Goal: Check status: Check status

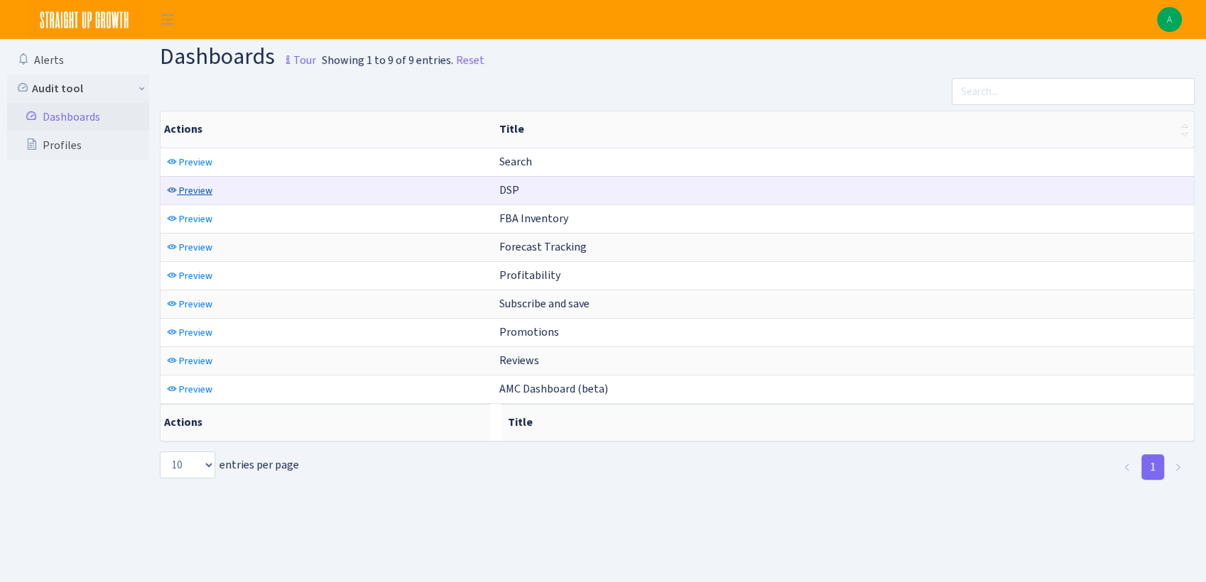
click at [170, 197] on link "Preview" at bounding box center [189, 191] width 53 height 22
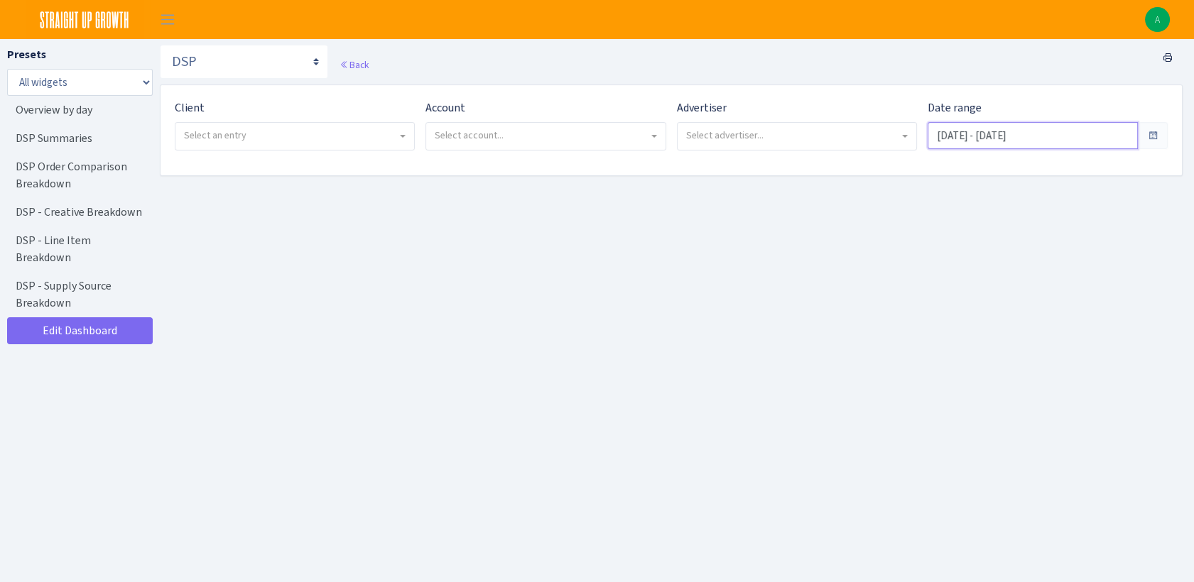
click at [1051, 137] on input "Aug 21, 2025 - Sep 19, 2025" at bounding box center [1033, 135] width 210 height 27
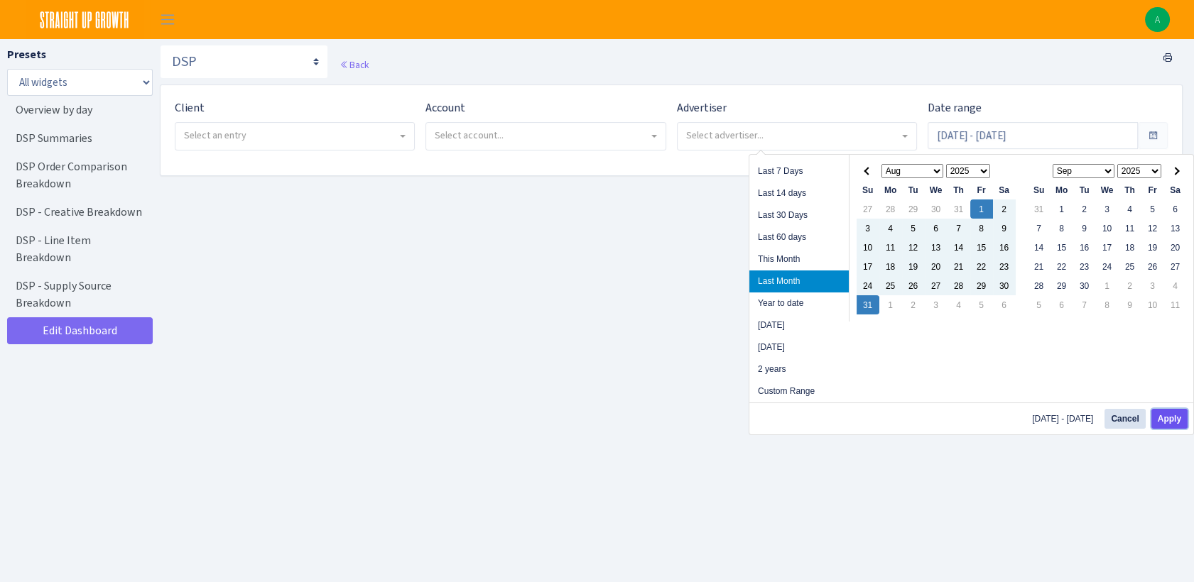
click at [1182, 425] on button "Apply" at bounding box center [1169, 419] width 36 height 20
type input "Aug 1, 2025 - Aug 31, 2025"
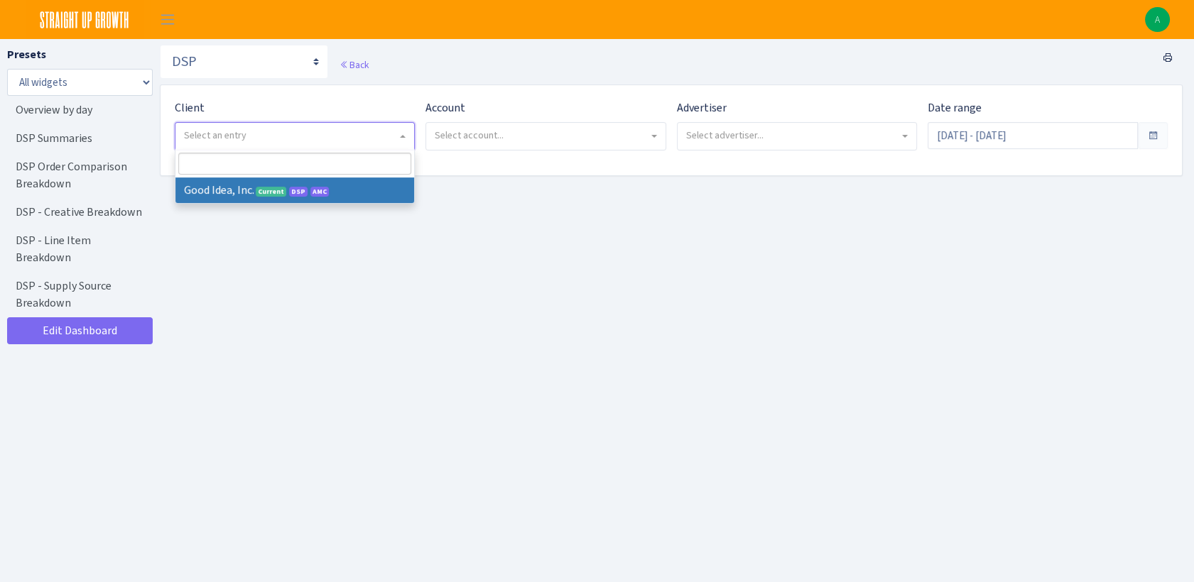
click at [327, 148] on span "Select an entry" at bounding box center [294, 136] width 239 height 27
select select "200"
select select
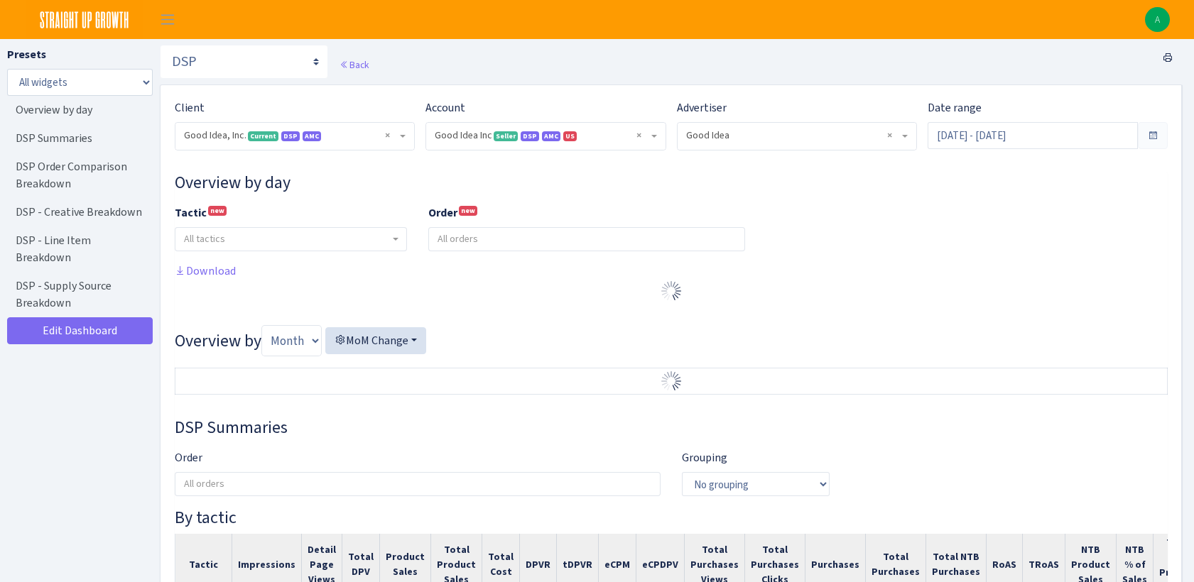
select select "2070955144202371"
select select "583876565419656403"
select select
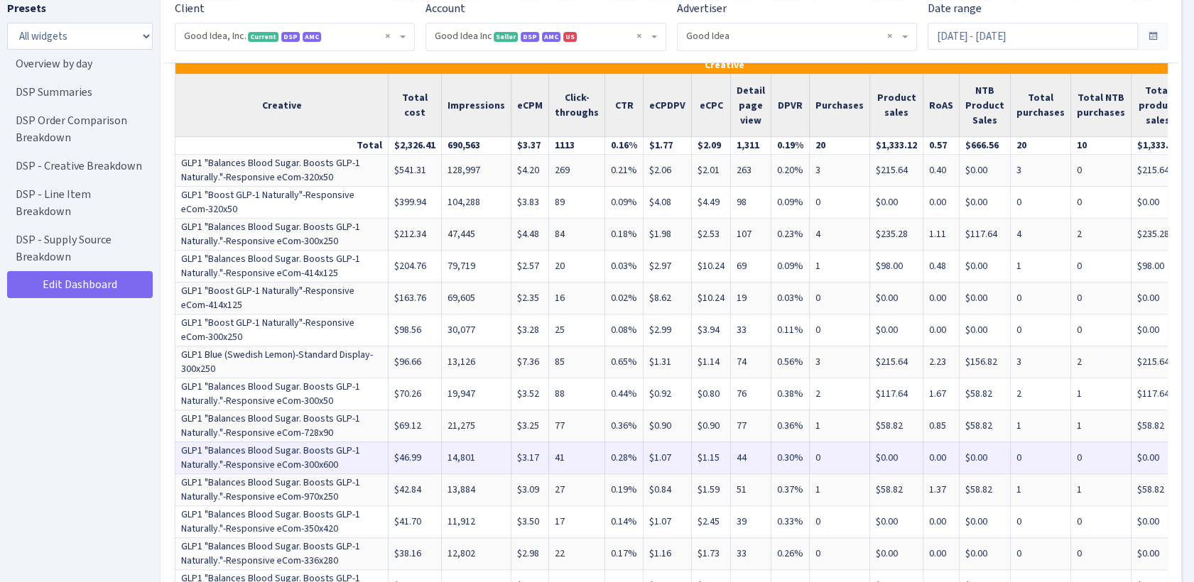
scroll to position [2210, 0]
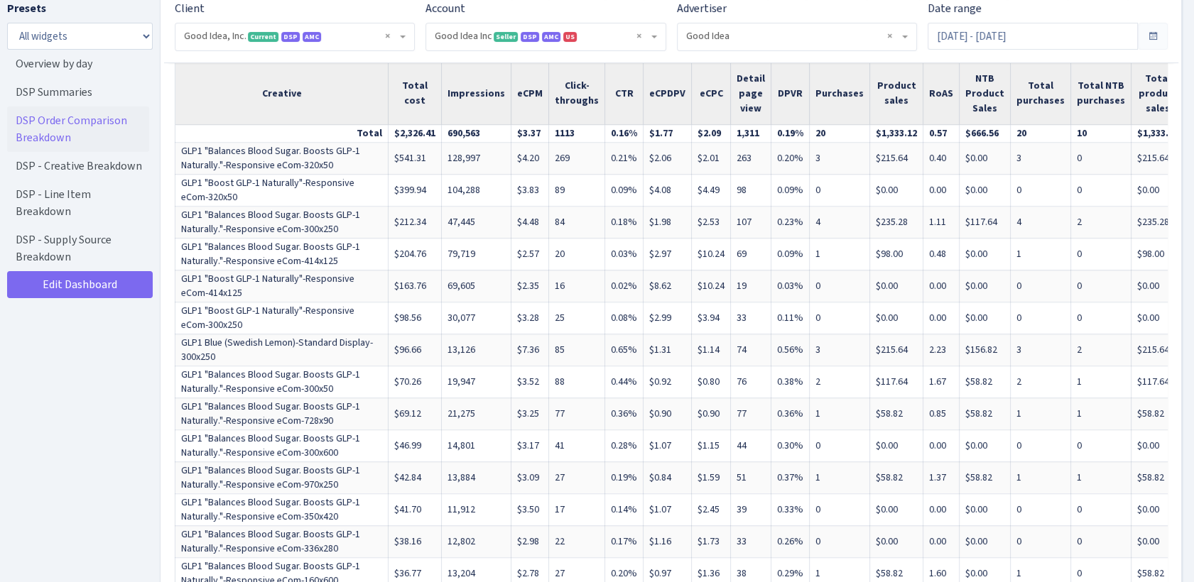
click at [63, 123] on link "DSP Order Comparison Breakdown" at bounding box center [78, 129] width 142 height 45
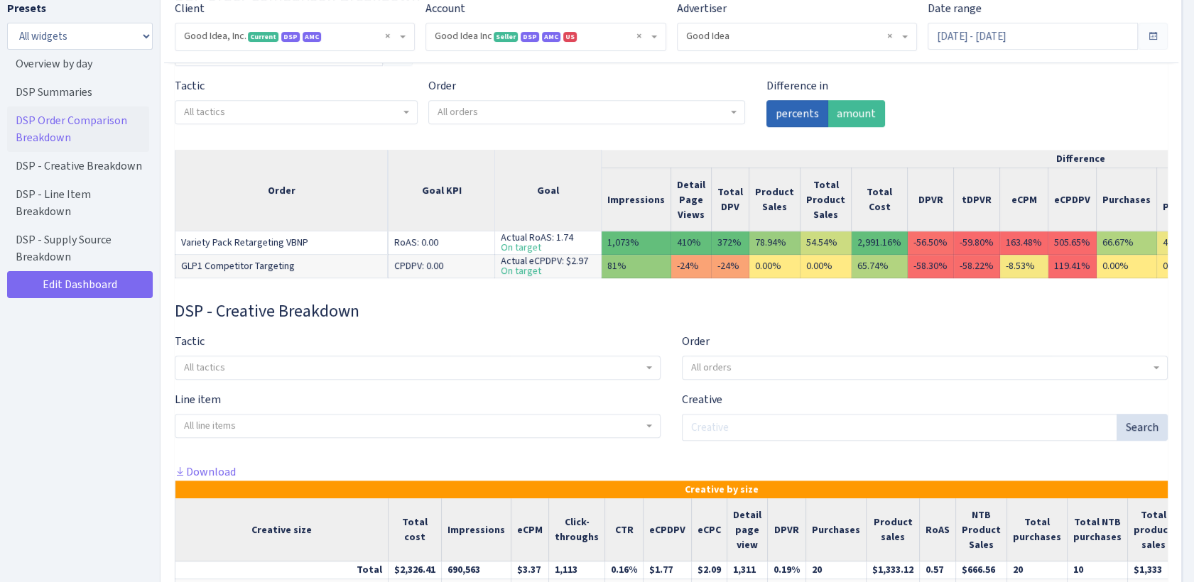
scroll to position [1498, 0]
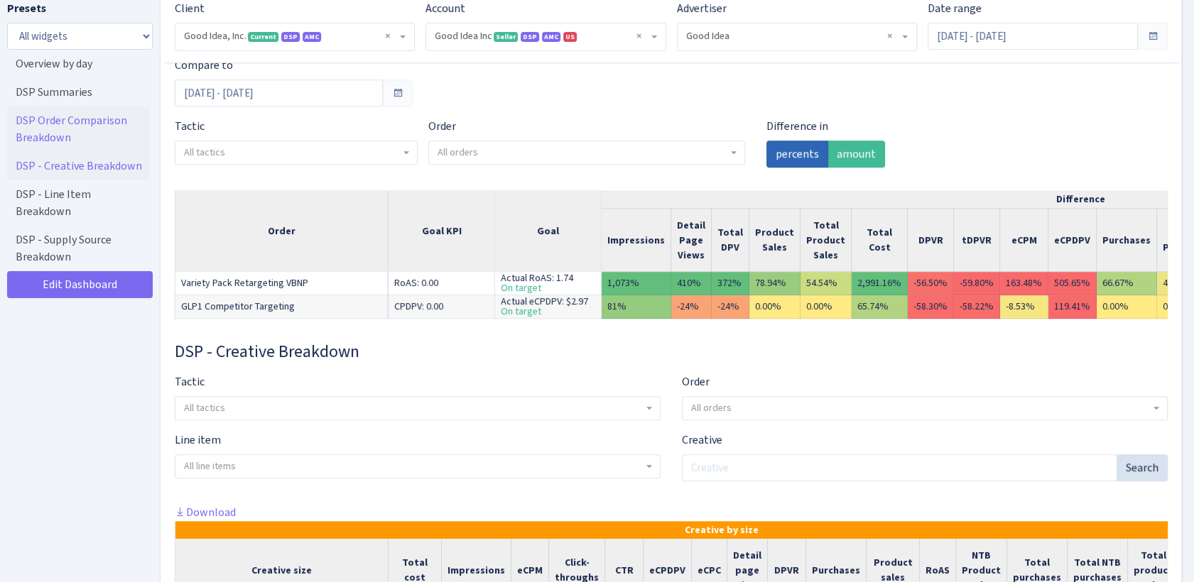
click at [70, 170] on link "DSP - Creative Breakdown" at bounding box center [78, 166] width 142 height 28
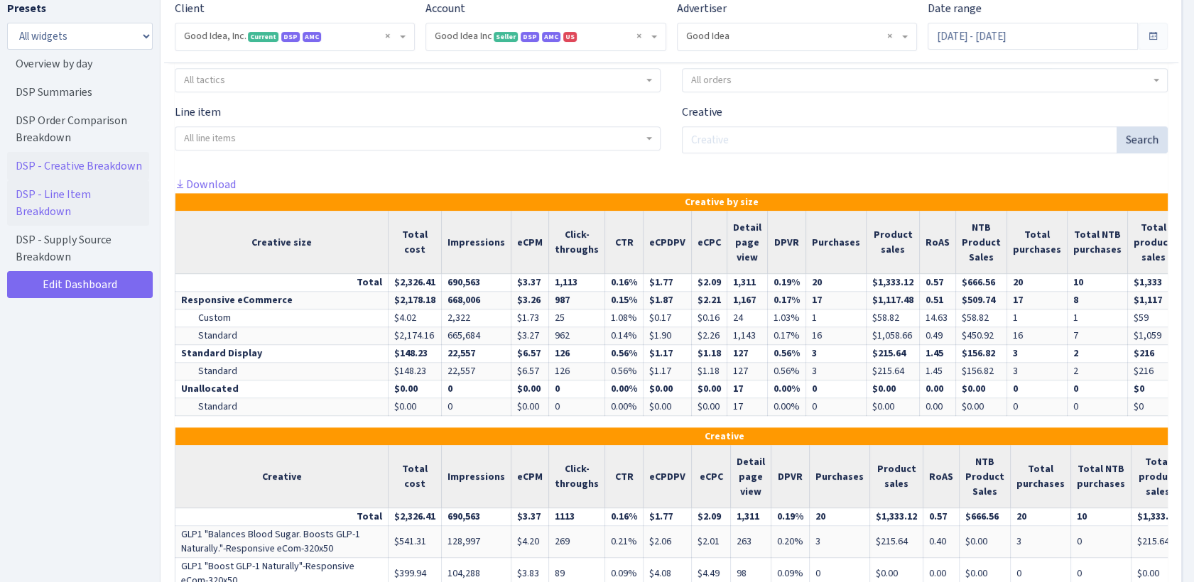
click at [72, 188] on link "DSP - Line Item Breakdown" at bounding box center [78, 202] width 142 height 45
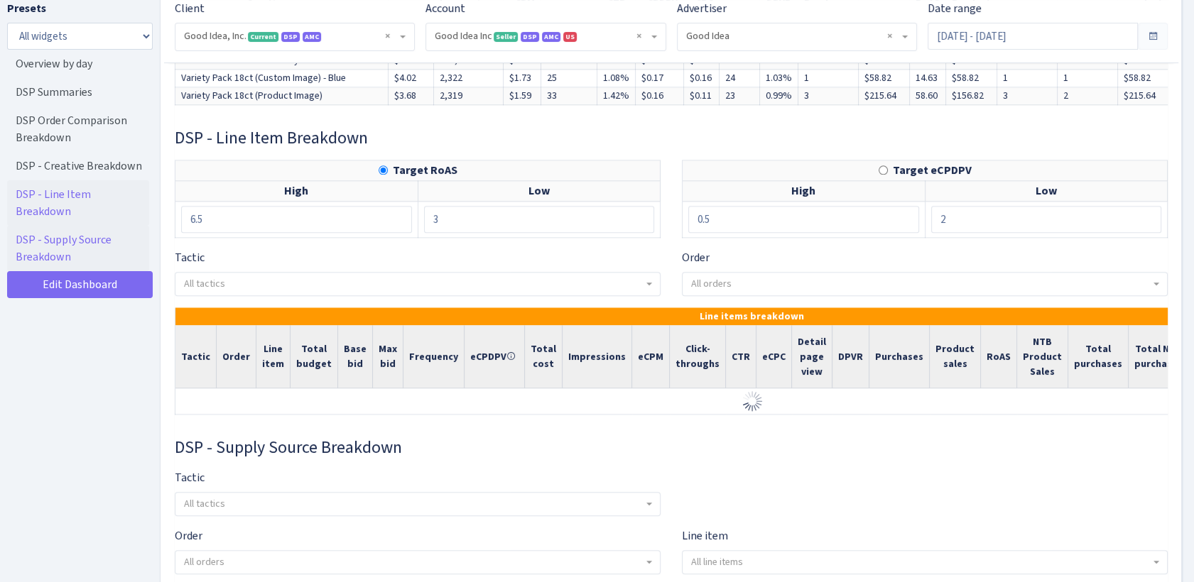
click at [69, 232] on link "DSP - Supply Source Breakdown" at bounding box center [78, 248] width 142 height 45
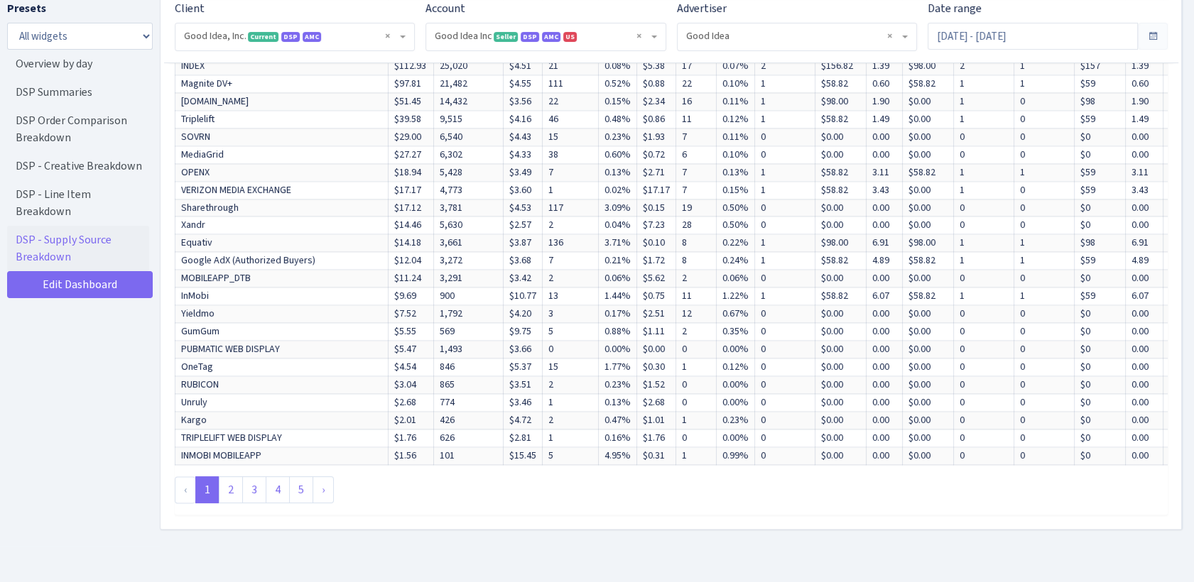
click at [232, 477] on link "2" at bounding box center [231, 490] width 24 height 27
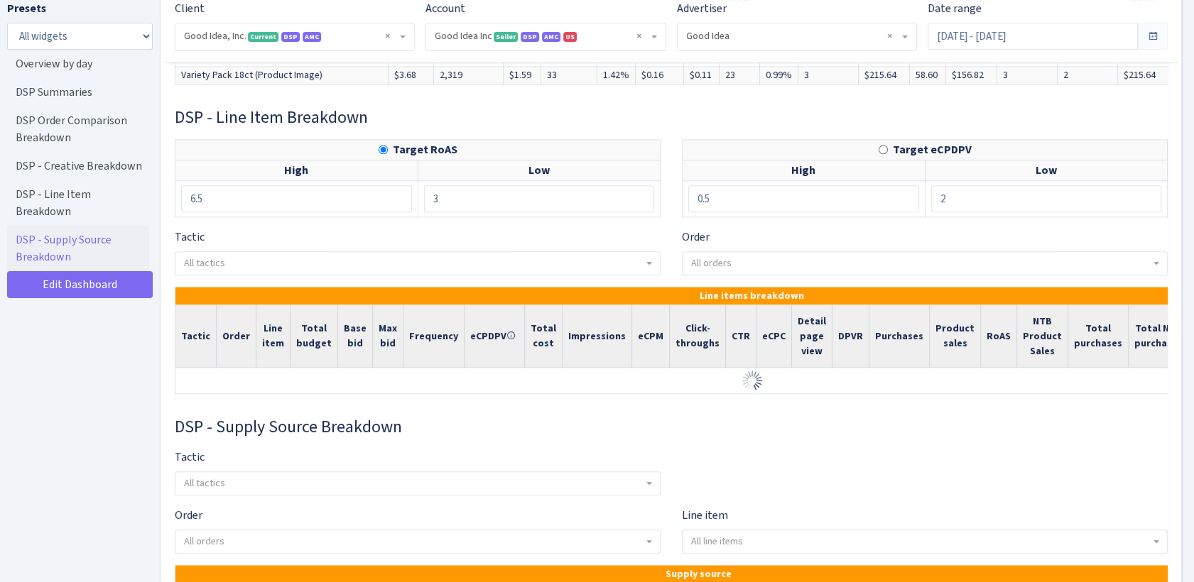
scroll to position [3006, 0]
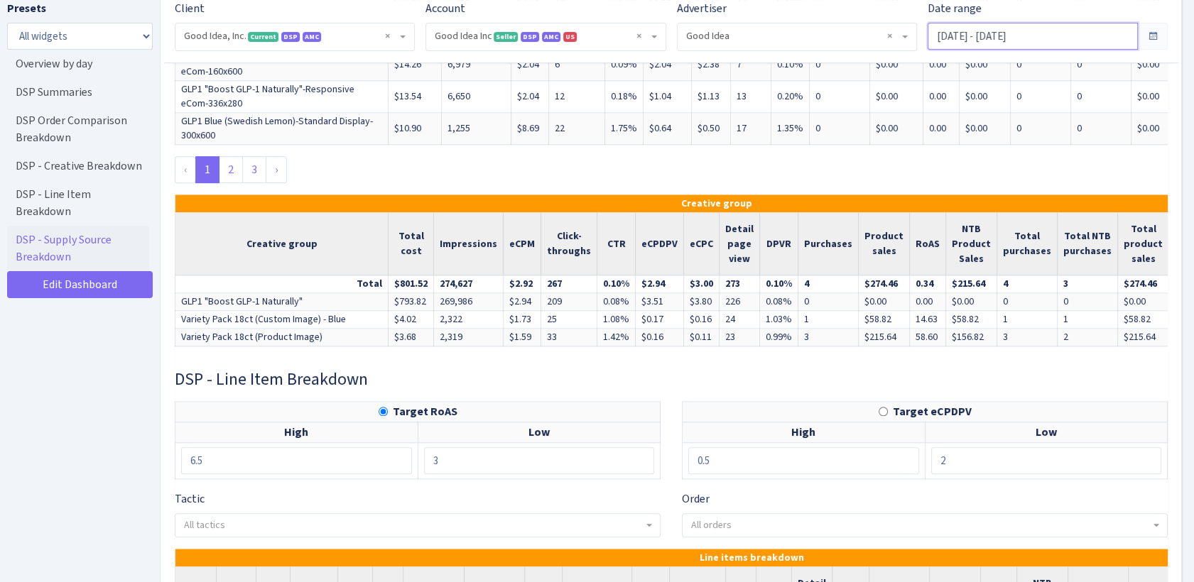
click at [1005, 42] on input "Aug 24, 2025 - Sep 22, 2025" at bounding box center [1033, 36] width 210 height 27
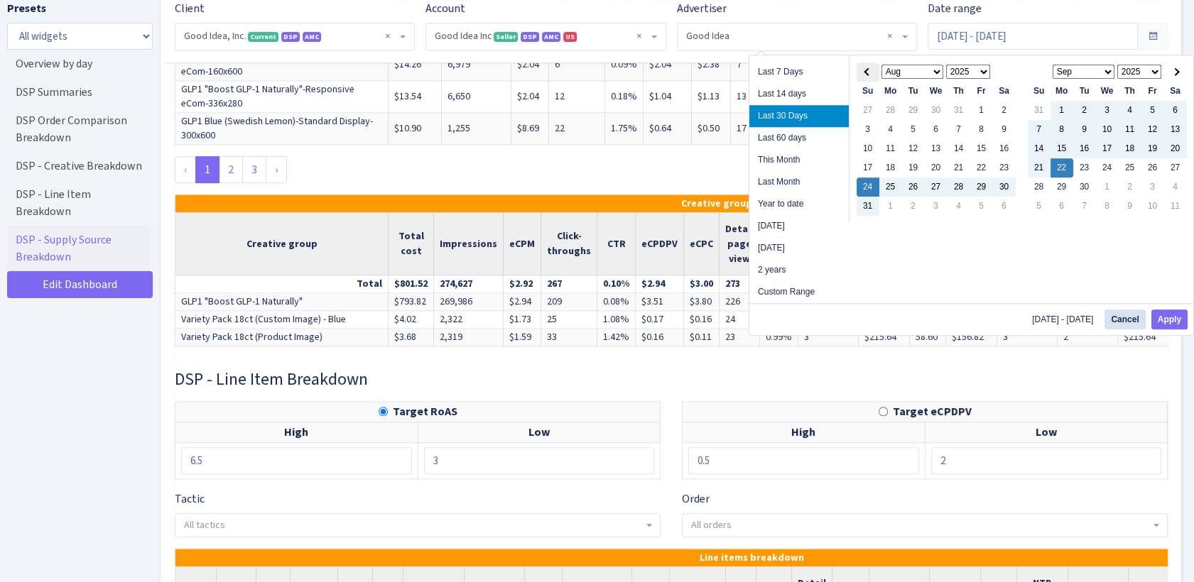
click at [868, 72] on span at bounding box center [868, 71] width 8 height 8
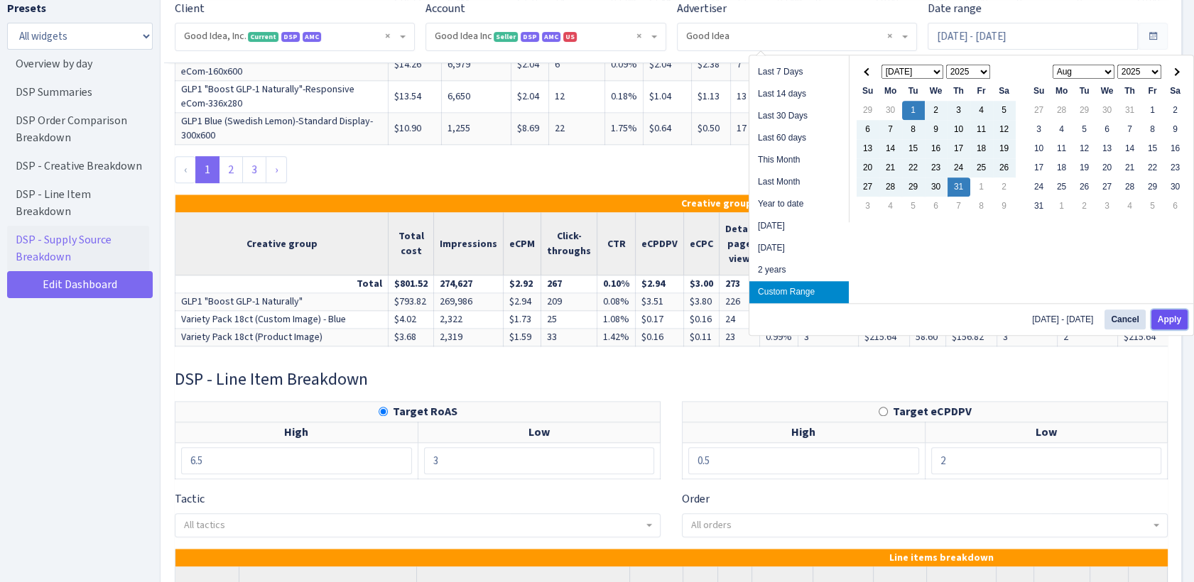
click at [1168, 313] on button "Apply" at bounding box center [1169, 320] width 36 height 20
type input "[DATE] - [DATE]"
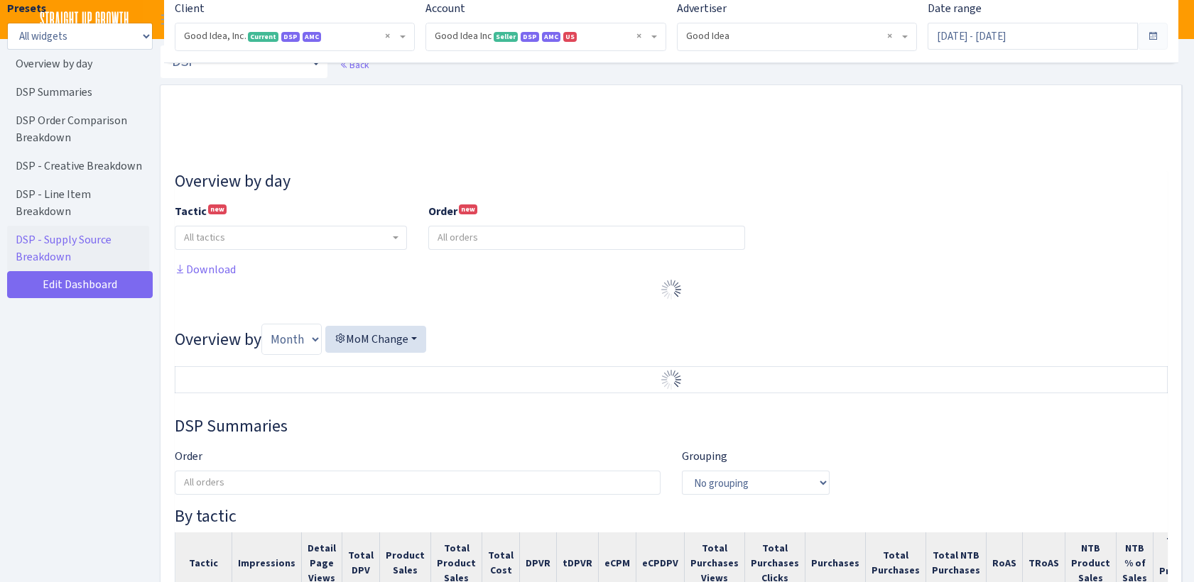
select select "2070955144202371"
select select "583876565419656403"
select select
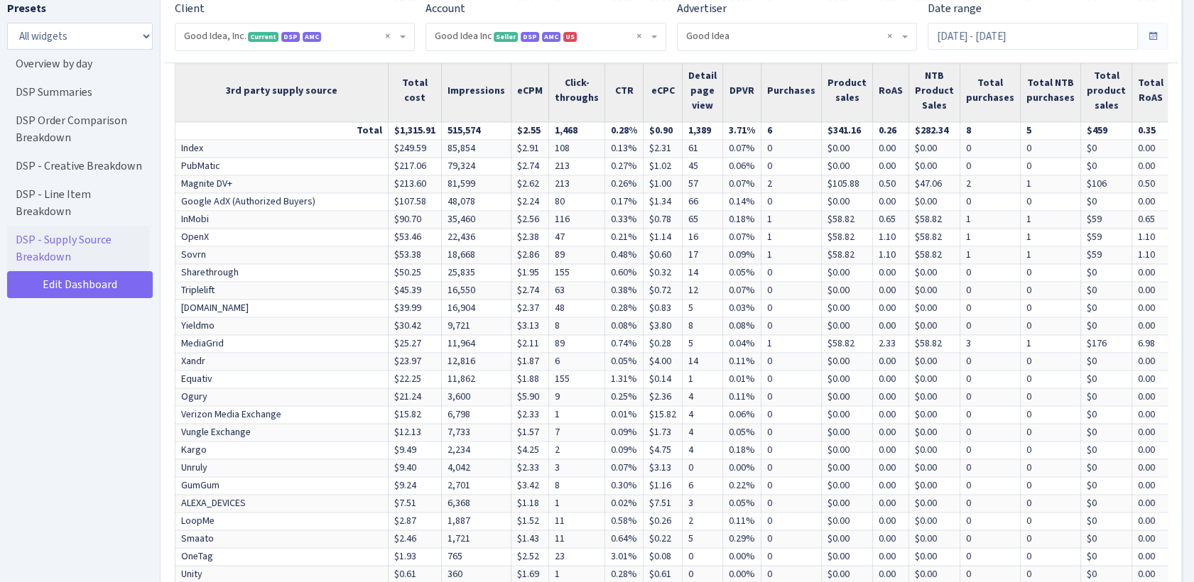
scroll to position [4970, 0]
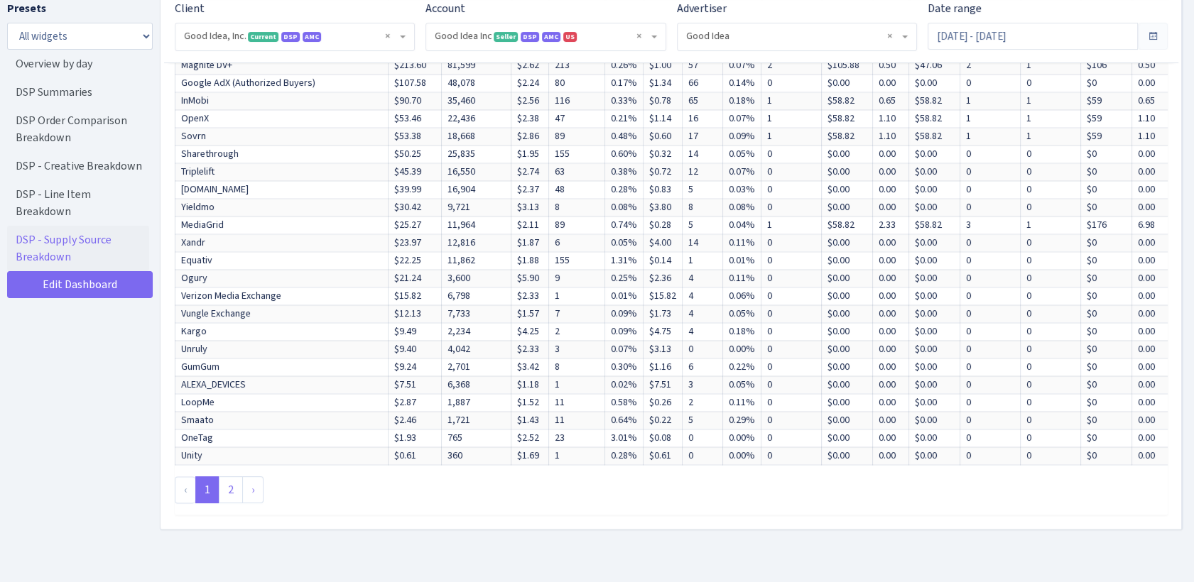
click at [232, 504] on link "2" at bounding box center [231, 490] width 24 height 27
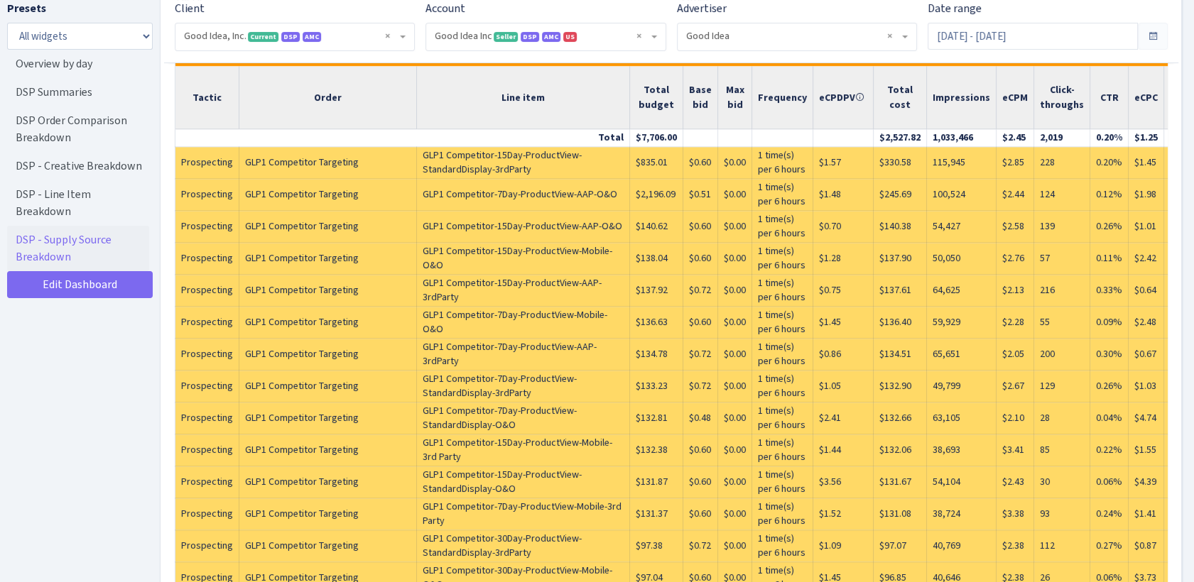
scroll to position [3012, 0]
